Goal: Transaction & Acquisition: Purchase product/service

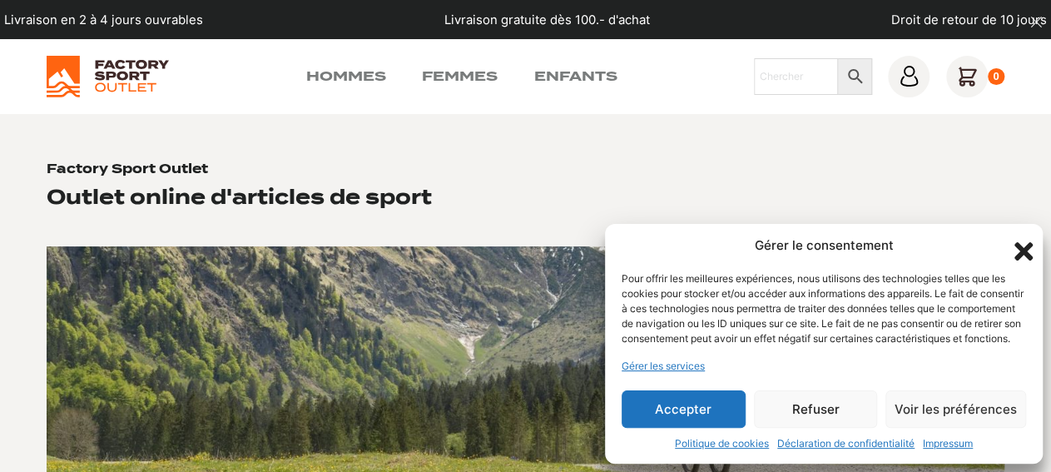
click at [1024, 224] on div "Gérer le consentement Pour offrir les meilleures expériences, nous utilisons de…" at bounding box center [824, 344] width 438 height 240
click at [1024, 237] on icon "Fermer la boîte de dialogue" at bounding box center [1023, 251] width 28 height 28
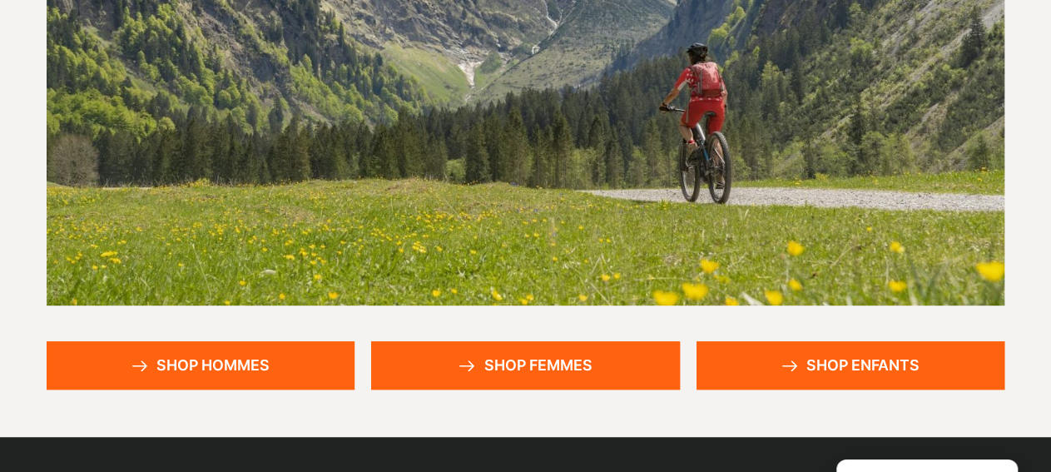
scroll to position [353, 0]
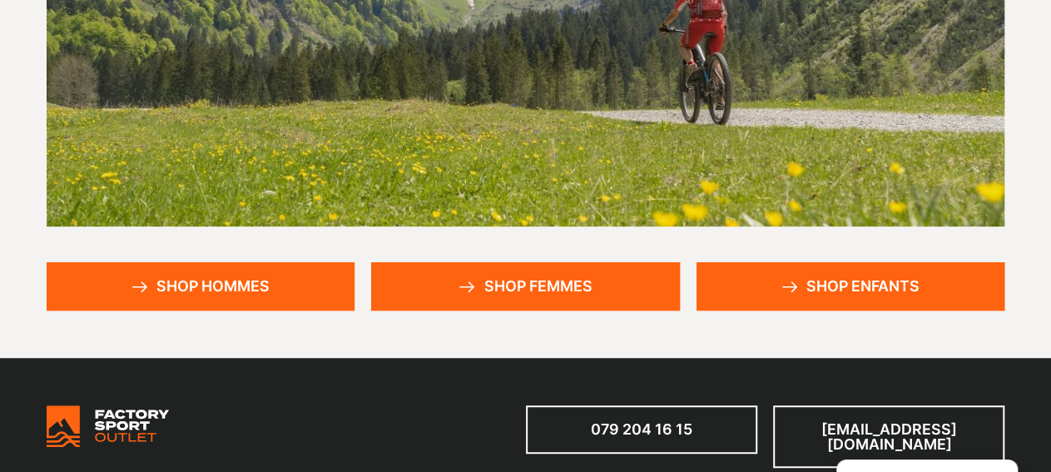
click at [507, 270] on link "Shop femmes" at bounding box center [525, 285] width 309 height 47
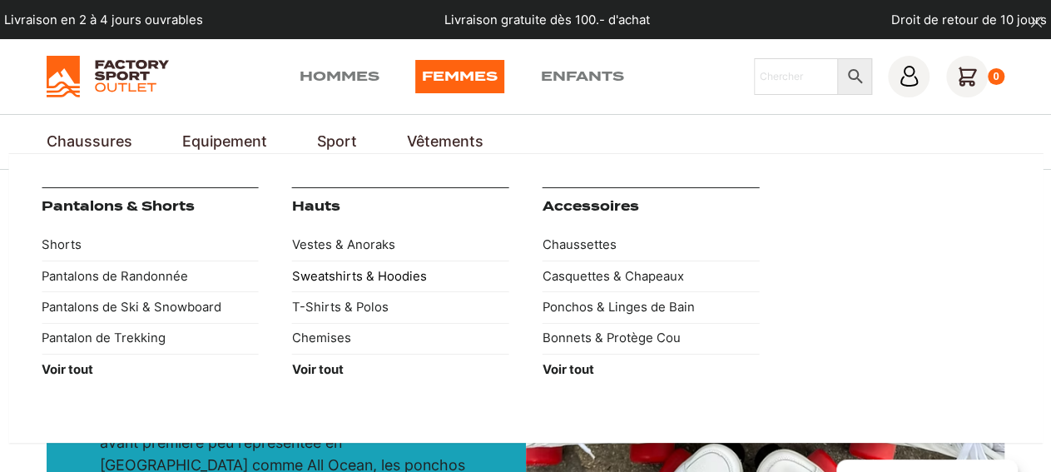
click at [364, 273] on link "Sweatshirts & Hoodies" at bounding box center [400, 275] width 217 height 31
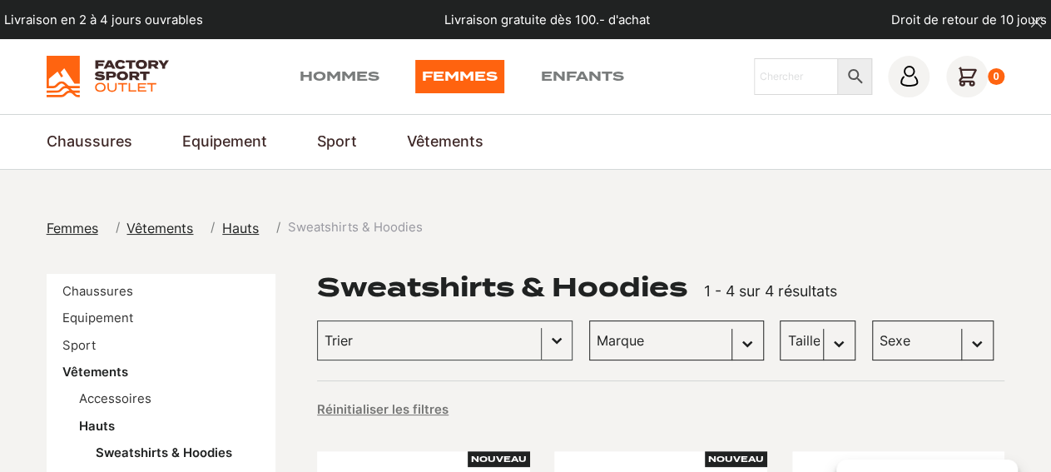
click at [473, 69] on link "Femmes" at bounding box center [459, 76] width 89 height 33
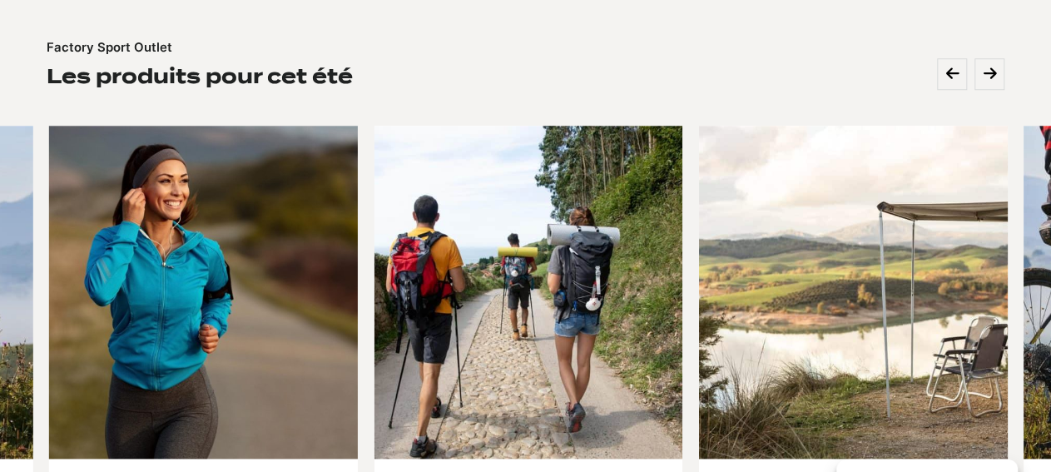
scroll to position [822, 0]
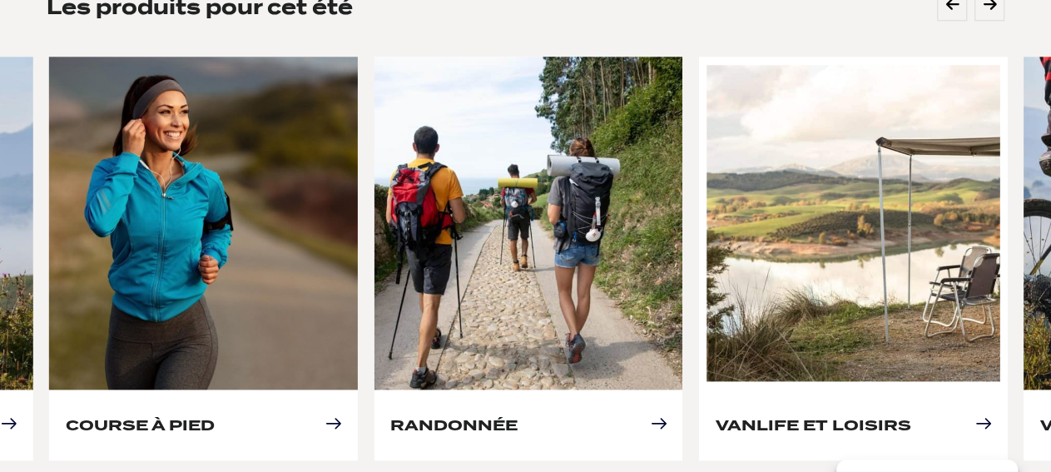
click at [904, 416] on link "Vanlife et loisirs" at bounding box center [813, 424] width 196 height 17
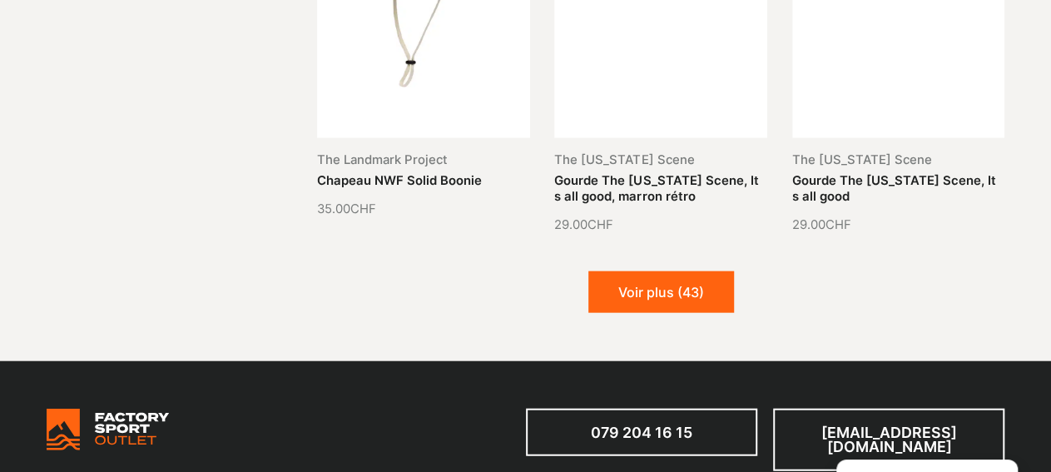
scroll to position [1820, 0]
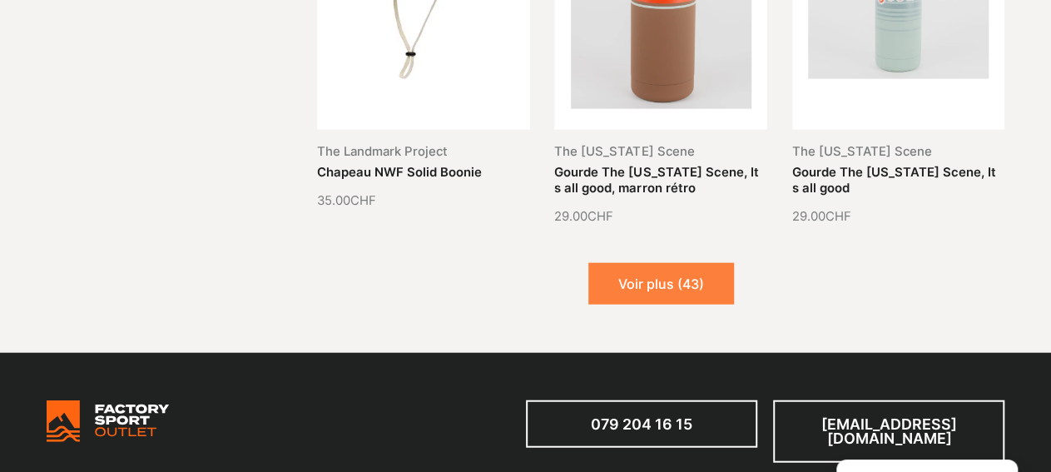
click at [718, 269] on button "Voir plus (43)" at bounding box center [661, 284] width 146 height 42
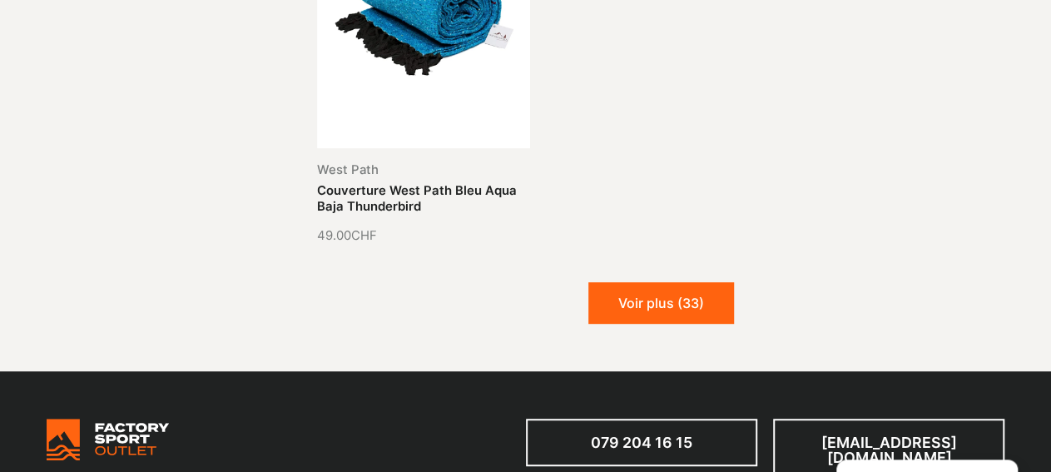
scroll to position [3460, 0]
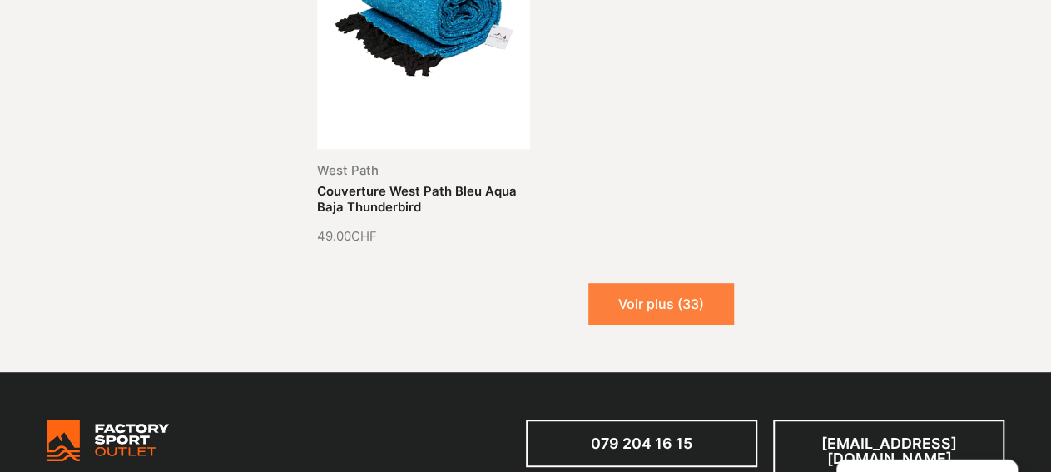
click at [608, 283] on button "Voir plus (33)" at bounding box center [661, 304] width 146 height 42
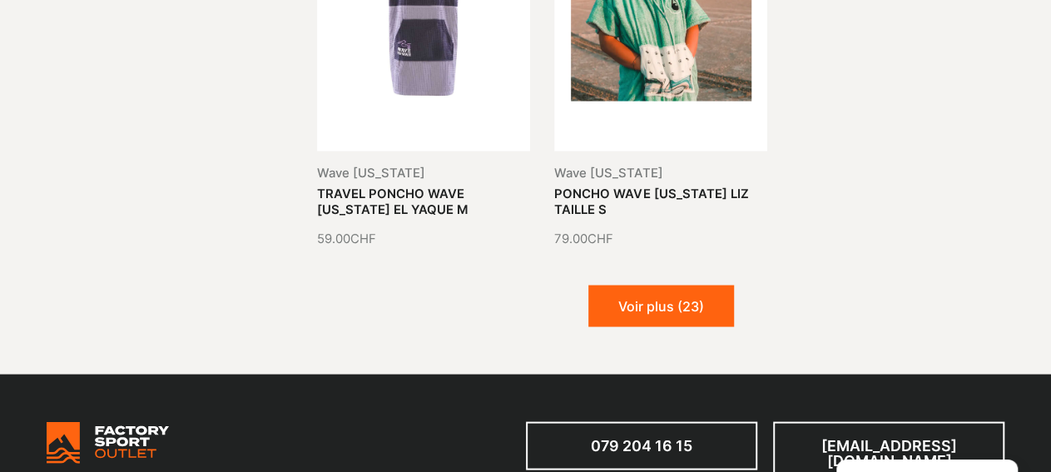
scroll to position [4674, 0]
